Goal: Task Accomplishment & Management: Manage account settings

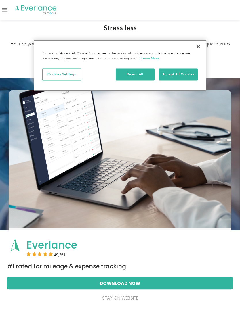
scroll to position [452, 0]
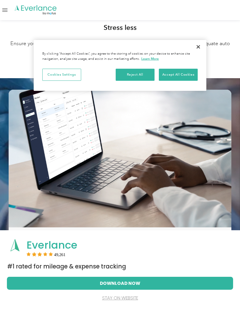
click at [128, 305] on button "stay on website" at bounding box center [120, 298] width 208 height 13
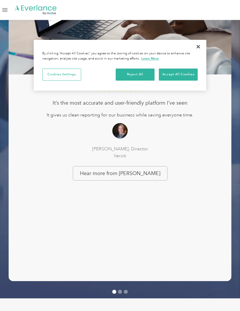
scroll to position [599, 0]
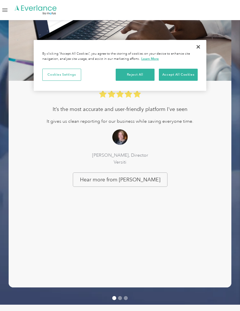
click at [8, 8] on link "Open Menu" at bounding box center [5, 10] width 10 height 11
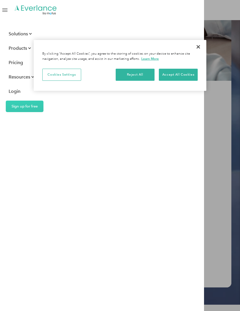
click at [17, 89] on div "Login" at bounding box center [15, 91] width 12 height 7
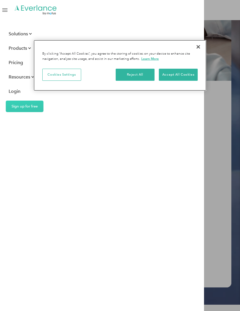
click at [185, 74] on button "Accept All Cookies" at bounding box center [178, 75] width 39 height 12
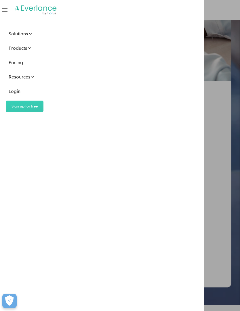
click at [20, 90] on div "Login" at bounding box center [15, 91] width 12 height 7
click at [9, 10] on link "Open Menu" at bounding box center [5, 10] width 10 height 11
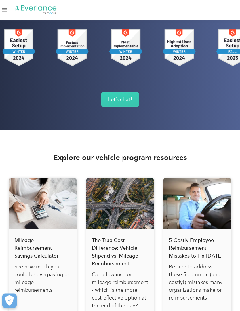
scroll to position [2670, 0]
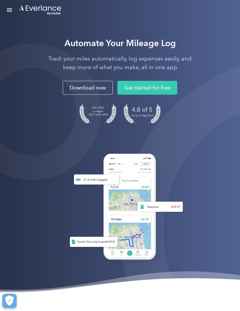
click at [14, 9] on link "Open Menu" at bounding box center [10, 10] width 10 height 11
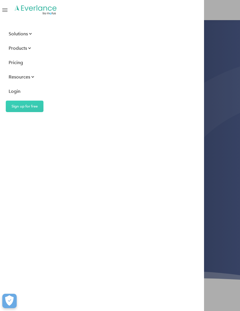
click at [16, 93] on div "Login" at bounding box center [15, 91] width 12 height 7
click at [12, 91] on div "Login" at bounding box center [15, 91] width 12 height 7
click at [4, 12] on link "Open Menu" at bounding box center [5, 10] width 10 height 11
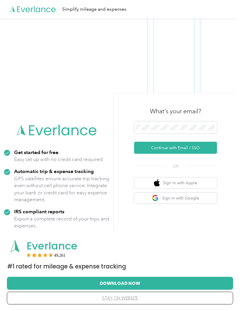
click at [205, 154] on button "Continue with Email / SSO" at bounding box center [175, 148] width 83 height 12
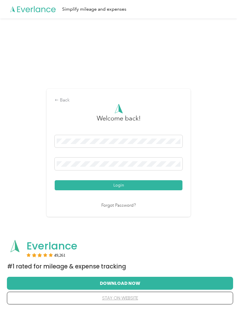
click at [161, 191] on button "Login" at bounding box center [119, 185] width 128 height 10
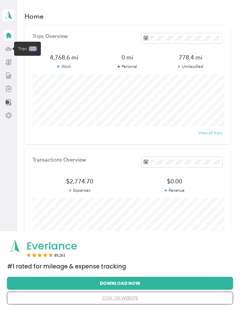
click at [23, 49] on span "Trips" at bounding box center [22, 49] width 9 height 6
click at [24, 49] on span "Trips" at bounding box center [22, 49] width 9 height 6
click at [208, 296] on button "stay on website" at bounding box center [120, 298] width 208 height 12
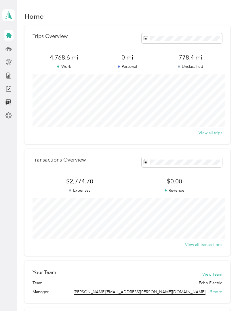
click at [11, 37] on icon at bounding box center [8, 35] width 6 height 6
click at [11, 38] on icon at bounding box center [8, 35] width 6 height 6
click at [9, 37] on icon at bounding box center [8, 35] width 6 height 6
click at [9, 37] on icon at bounding box center [8, 35] width 5 height 5
click at [25, 50] on span "Trips" at bounding box center [22, 49] width 9 height 6
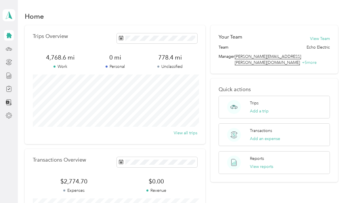
click at [11, 11] on span at bounding box center [9, 15] width 13 height 12
click at [33, 48] on span "22" at bounding box center [33, 48] width 8 height 5
click at [6, 77] on icon at bounding box center [9, 76] width 6 height 6
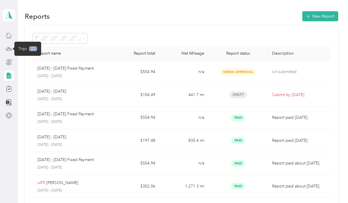
click at [7, 51] on icon at bounding box center [9, 49] width 6 height 6
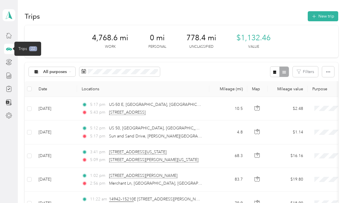
click at [36, 71] on icon at bounding box center [36, 72] width 4 height 4
click at [47, 100] on span "Echo Electric" at bounding box center [57, 102] width 28 height 6
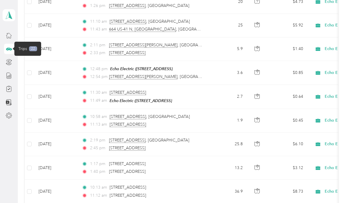
scroll to position [132, 0]
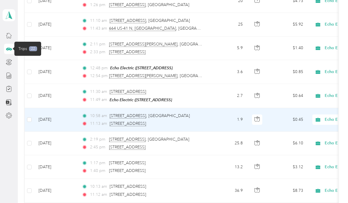
click at [240, 117] on span "Echo Electric" at bounding box center [351, 120] width 53 height 6
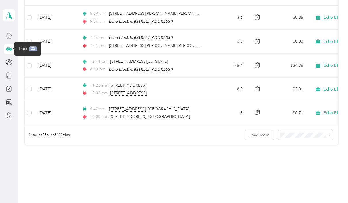
click at [240, 111] on span "Echo Electric" at bounding box center [336, 113] width 25 height 5
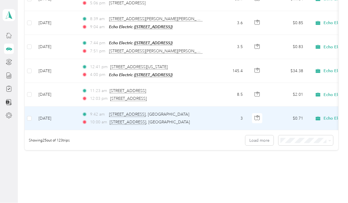
scroll to position [561, 0]
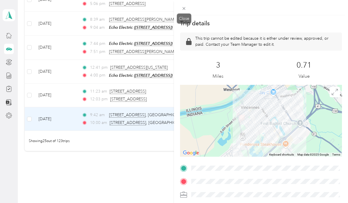
click at [188, 6] on span at bounding box center [184, 8] width 8 height 8
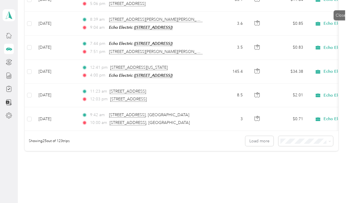
click at [186, 16] on div "8:39 am [STREET_ADDRESS][PERSON_NAME]" at bounding box center [142, 19] width 121 height 6
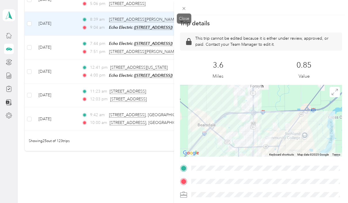
click at [188, 16] on div "Close" at bounding box center [184, 19] width 14 height 10
click at [184, 14] on div "Close" at bounding box center [184, 19] width 14 height 10
click at [188, 9] on span at bounding box center [184, 8] width 8 height 8
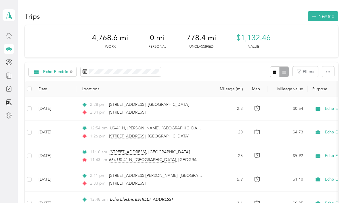
click at [240, 68] on button "button" at bounding box center [328, 71] width 12 height 11
click at [240, 80] on span "Select all" at bounding box center [325, 82] width 16 height 5
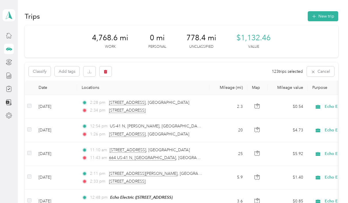
click at [36, 70] on button "Classify" at bounding box center [40, 71] width 22 height 10
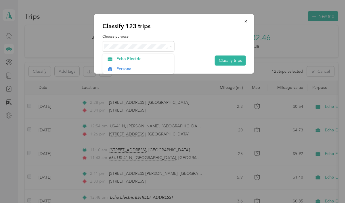
click at [112, 57] on icon at bounding box center [110, 59] width 5 height 4
click at [239, 60] on button "Classify trips" at bounding box center [230, 61] width 31 height 10
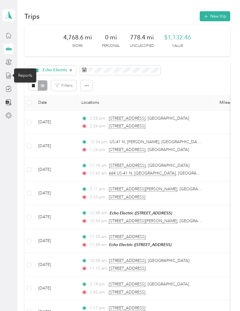
click at [22, 74] on div "Reports" at bounding box center [25, 75] width 22 height 14
click at [23, 76] on div "Reports" at bounding box center [25, 75] width 22 height 14
click at [25, 75] on div "Reports" at bounding box center [25, 75] width 22 height 14
click at [6, 77] on icon at bounding box center [8, 76] width 6 height 6
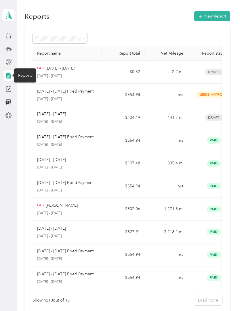
click at [213, 13] on button "New Report" at bounding box center [212, 16] width 36 height 10
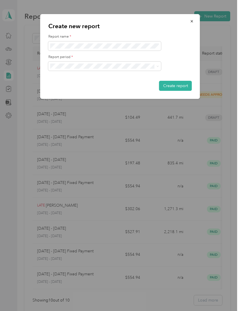
click at [195, 21] on button "button" at bounding box center [192, 21] width 12 height 10
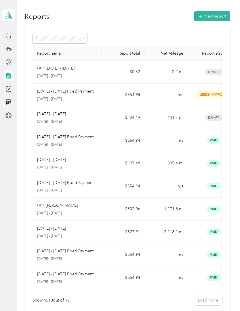
click at [13, 59] on div at bounding box center [9, 62] width 10 height 10
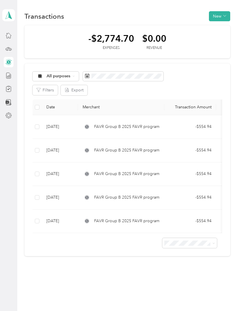
click at [228, 13] on button "New" at bounding box center [219, 16] width 21 height 10
click at [224, 27] on span "Expense" at bounding box center [221, 27] width 16 height 6
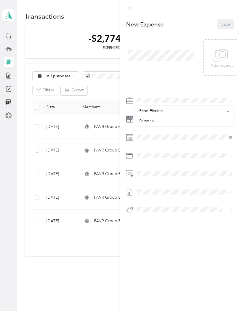
click at [151, 111] on span "Echo Electric" at bounding box center [150, 110] width 23 height 5
click at [132, 15] on div "Close" at bounding box center [130, 17] width 14 height 10
click at [134, 14] on div "Close" at bounding box center [130, 17] width 14 height 10
click at [131, 13] on div "Close" at bounding box center [130, 17] width 14 height 10
click at [134, 3] on div at bounding box center [180, 7] width 120 height 15
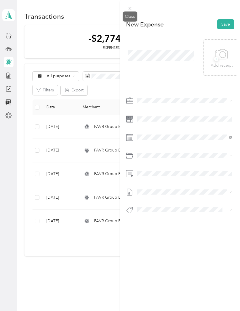
click at [134, 16] on div "Close" at bounding box center [130, 17] width 14 height 10
click at [131, 14] on div "Close" at bounding box center [130, 17] width 14 height 10
click at [127, 8] on span at bounding box center [130, 8] width 8 height 8
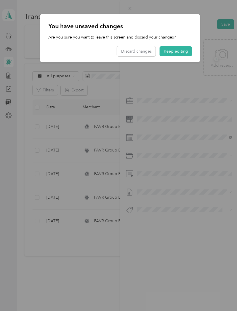
click at [139, 52] on button "Discard changes" at bounding box center [136, 51] width 39 height 10
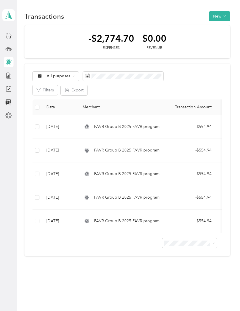
click at [7, 75] on icon at bounding box center [8, 76] width 6 height 6
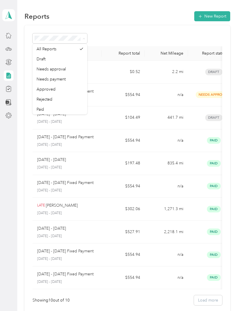
click at [43, 61] on span "Draft" at bounding box center [41, 59] width 9 height 5
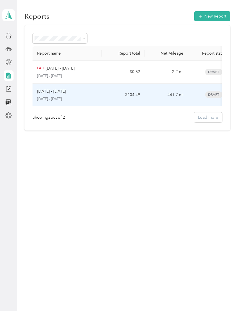
click at [210, 96] on span "Draft" at bounding box center [213, 95] width 17 height 7
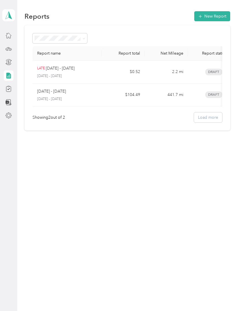
click at [218, 117] on div "Showing 2 out of 2 Load more" at bounding box center [128, 118] width 190 height 10
click at [9, 50] on icon at bounding box center [8, 49] width 6 height 6
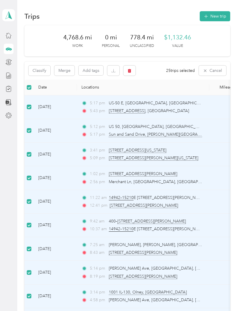
click at [35, 71] on button "Classify" at bounding box center [39, 71] width 22 height 10
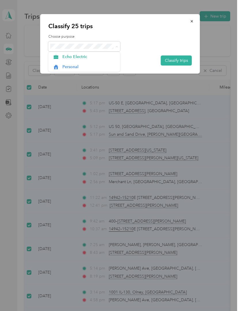
click at [60, 58] on span "Echo Electric" at bounding box center [84, 57] width 64 height 6
click at [173, 60] on button "Classify trips" at bounding box center [176, 61] width 31 height 10
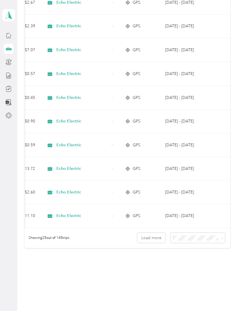
click at [214, 157] on td at bounding box center [223, 146] width 20 height 24
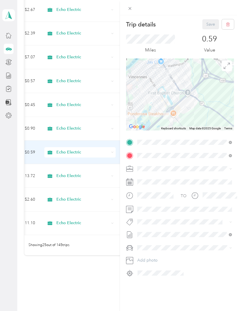
scroll to position [467, 0]
click at [95, 270] on div "Trip details Save This trip cannot be edited because it is either under review,…" at bounding box center [120, 155] width 240 height 311
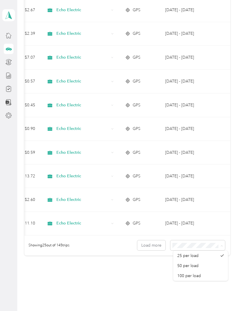
click at [192, 277] on span "100 per load" at bounding box center [189, 276] width 24 height 5
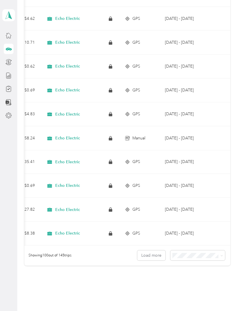
scroll to position [0, 268]
click at [1, 68] on aside "[PERSON_NAME] Personal dashboard" at bounding box center [8, 155] width 17 height 311
click at [7, 75] on icon at bounding box center [8, 76] width 6 height 6
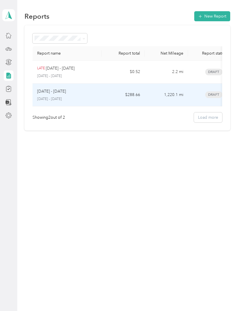
click at [39, 99] on p "[DATE] - [DATE]" at bounding box center [67, 99] width 60 height 5
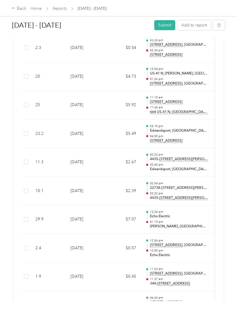
scroll to position [507, 0]
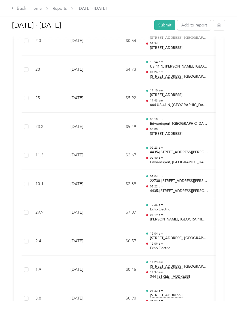
click at [217, 106] on td "GPS" at bounding box center [231, 98] width 37 height 29
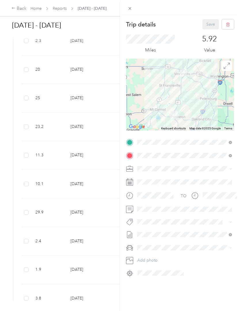
click at [110, 70] on div "Trip details Save This trip cannot be edited because it is either under review,…" at bounding box center [120, 155] width 240 height 311
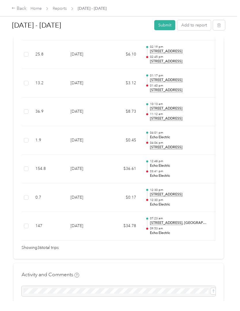
scroll to position [1008, 0]
click at [182, 272] on div "Activity and Comments" at bounding box center [119, 284] width 194 height 26
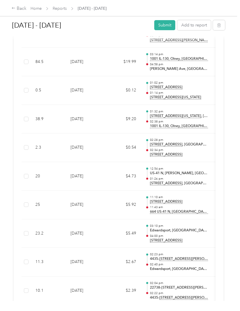
scroll to position [399, 0]
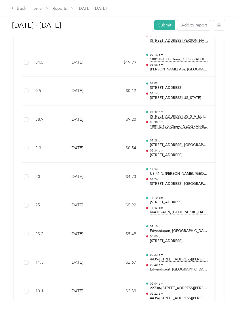
click at [165, 25] on button "Submit" at bounding box center [164, 25] width 21 height 10
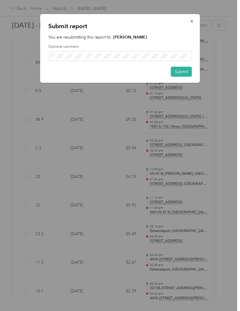
click at [177, 72] on button "Submit" at bounding box center [181, 72] width 21 height 10
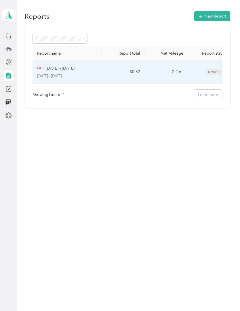
click at [219, 71] on span "Draft" at bounding box center [213, 72] width 17 height 7
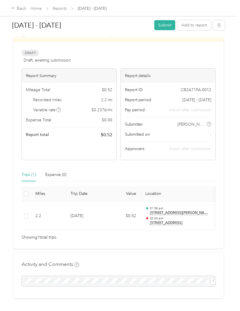
scroll to position [16, 0]
click at [221, 23] on icon "button" at bounding box center [219, 25] width 4 height 4
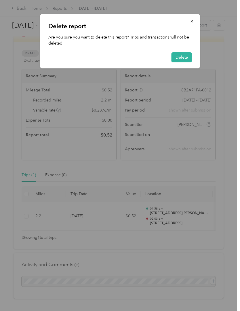
click at [186, 56] on button "Delete" at bounding box center [182, 57] width 20 height 10
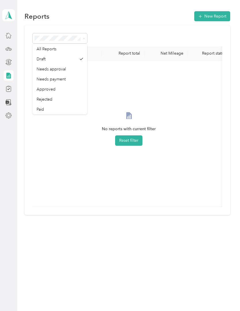
click at [67, 72] on div "Needs approval" at bounding box center [60, 69] width 47 height 6
